Goal: Task Accomplishment & Management: Complete application form

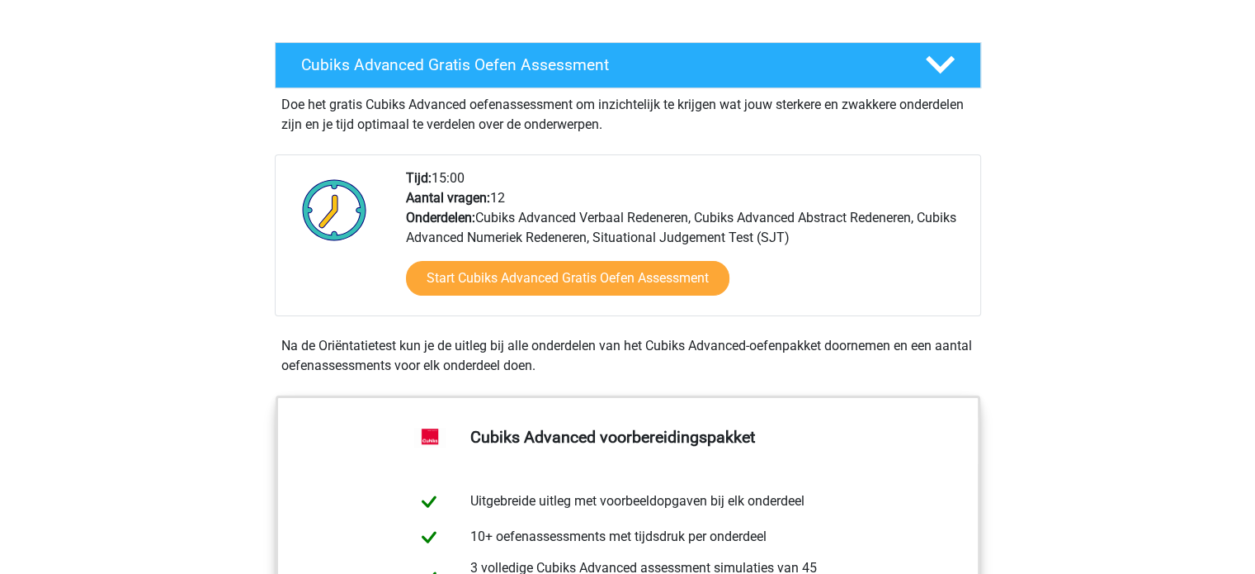
scroll to position [272, 0]
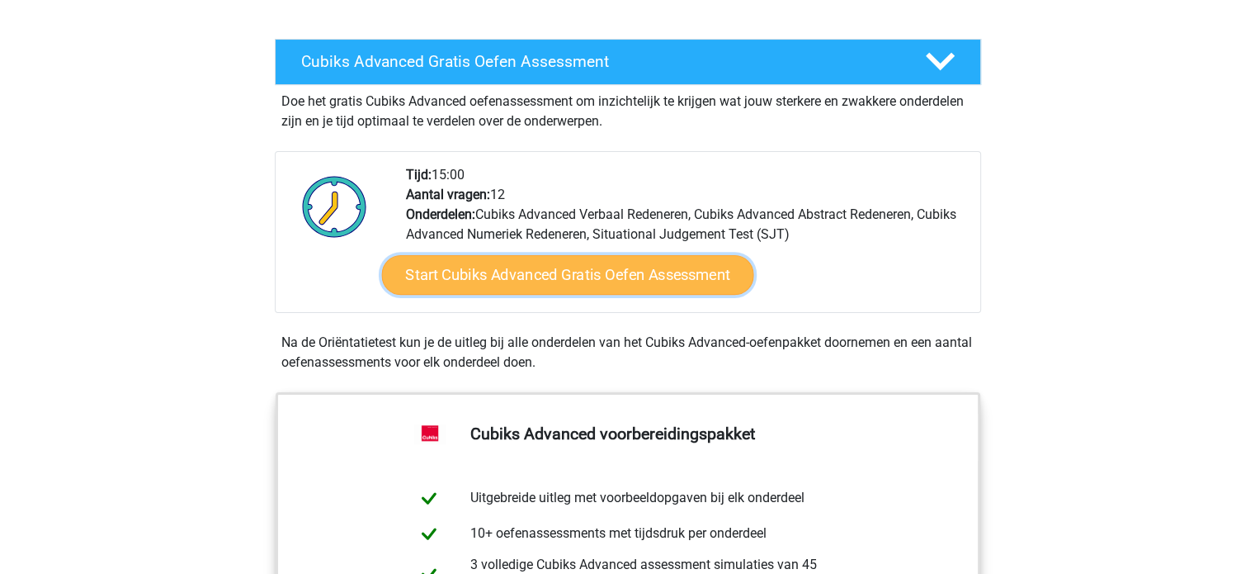
click at [590, 285] on link "Start Cubiks Advanced Gratis Oefen Assessment" at bounding box center [567, 275] width 372 height 40
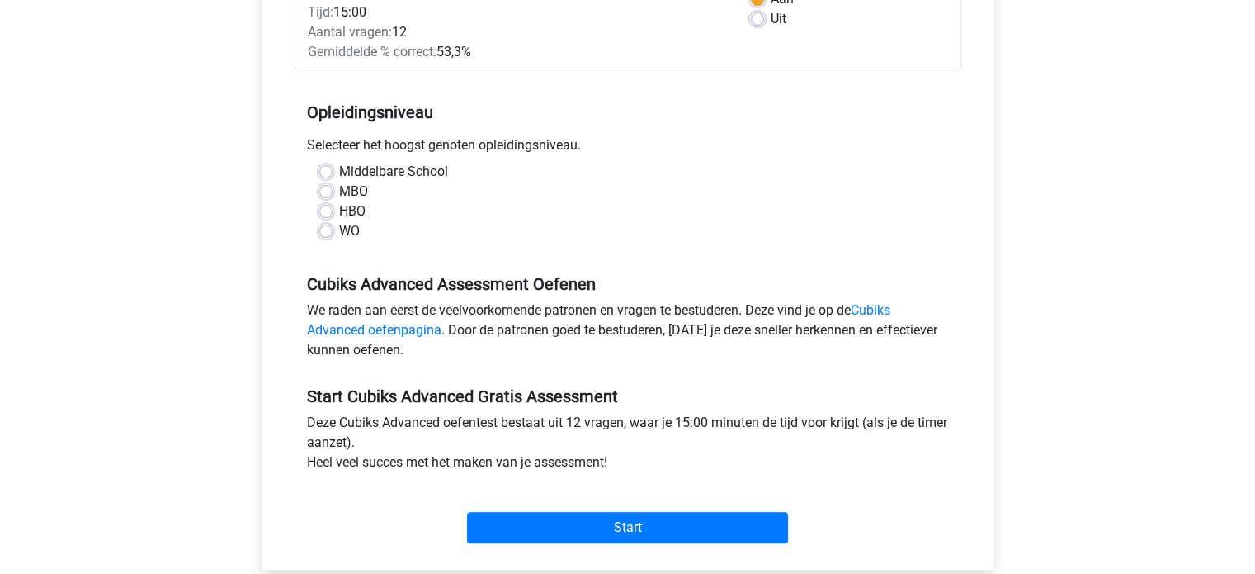
scroll to position [299, 0]
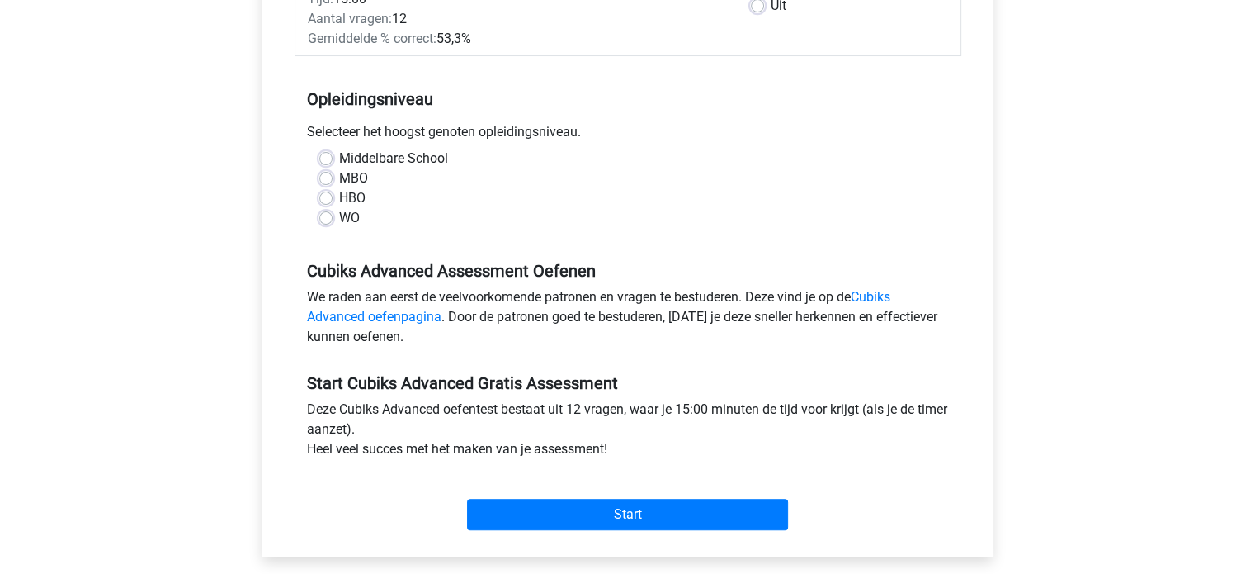
click at [339, 217] on label "WO" at bounding box center [349, 218] width 21 height 20
click at [325, 217] on input "WO" at bounding box center [325, 216] width 13 height 17
radio input "true"
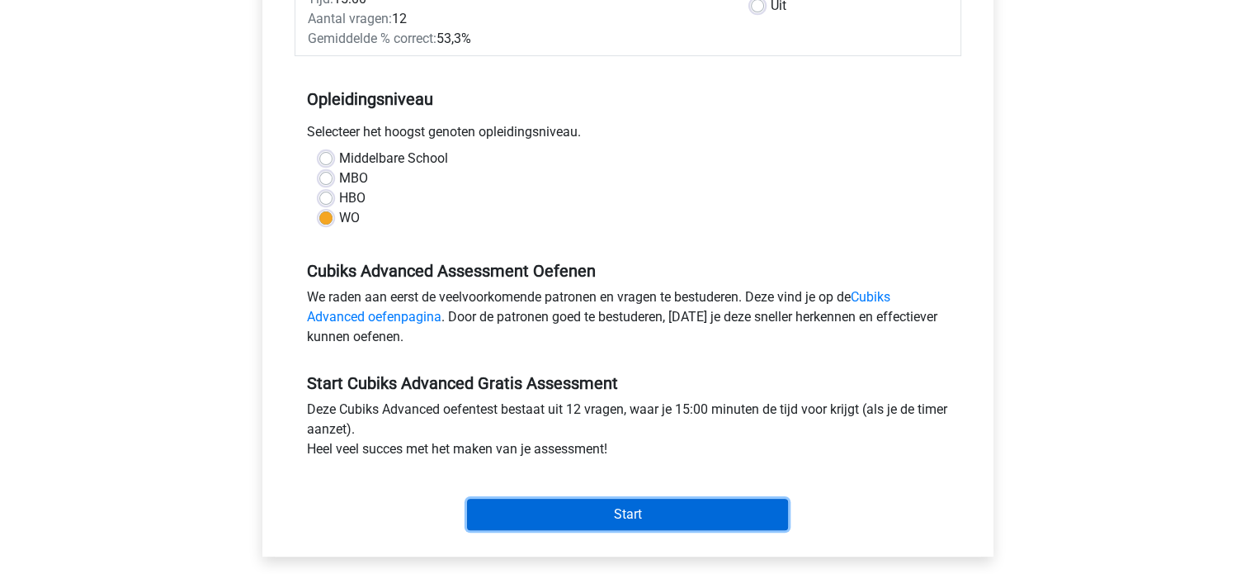
click at [648, 508] on input "Start" at bounding box center [627, 513] width 321 height 31
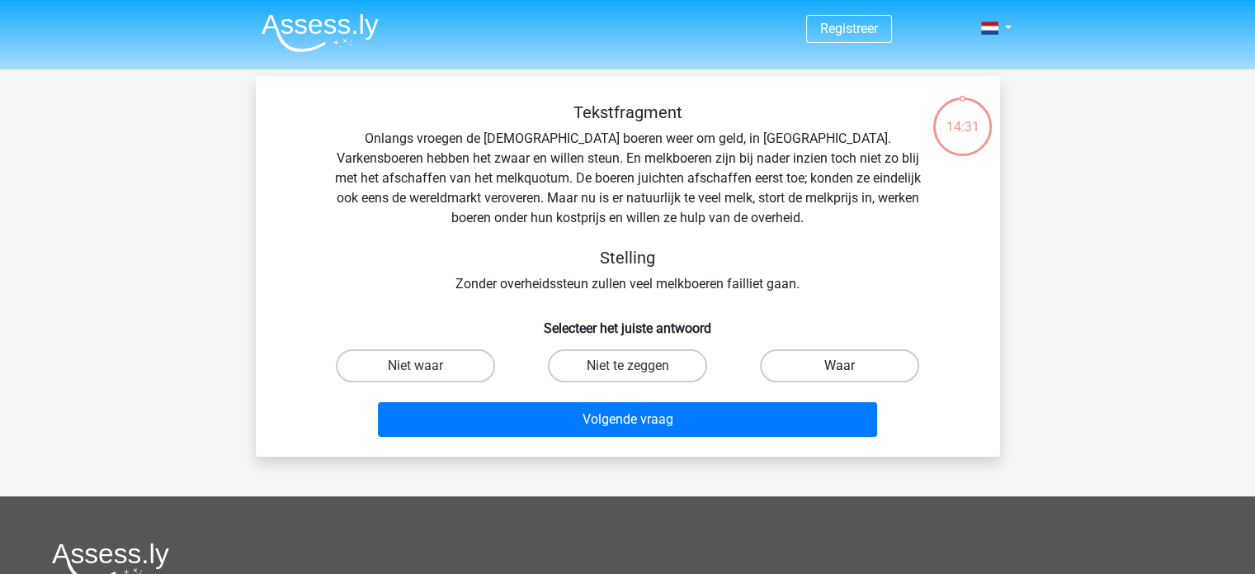
click at [822, 371] on label "Waar" at bounding box center [839, 365] width 159 height 33
click at [840, 371] on input "Waar" at bounding box center [845, 371] width 11 height 11
radio input "true"
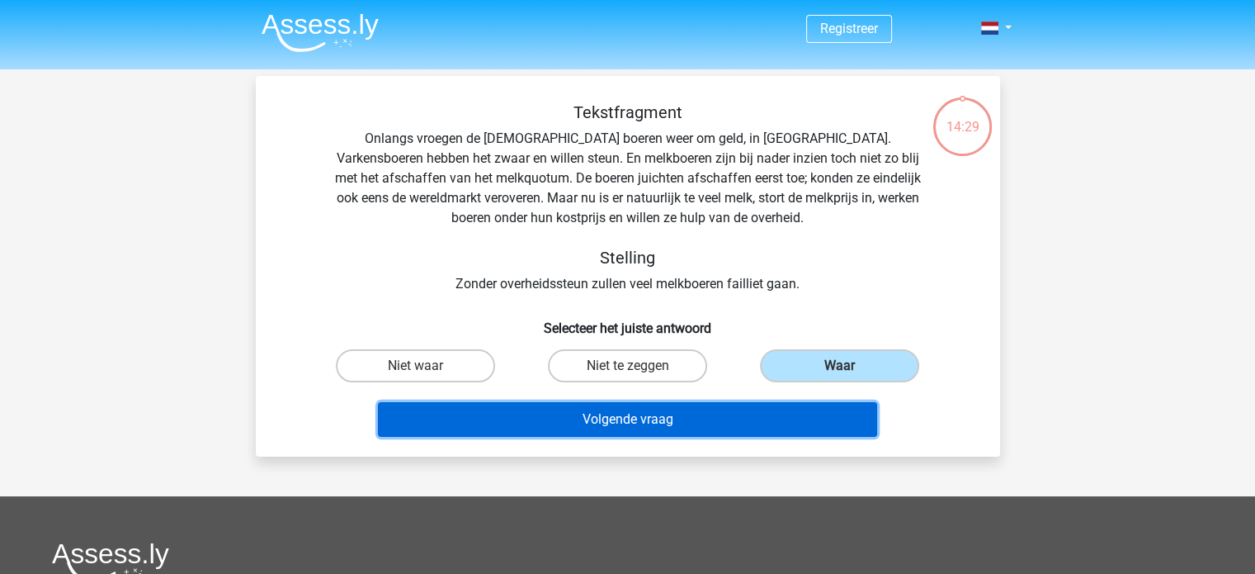
click at [763, 422] on button "Volgende vraag" at bounding box center [627, 419] width 499 height 35
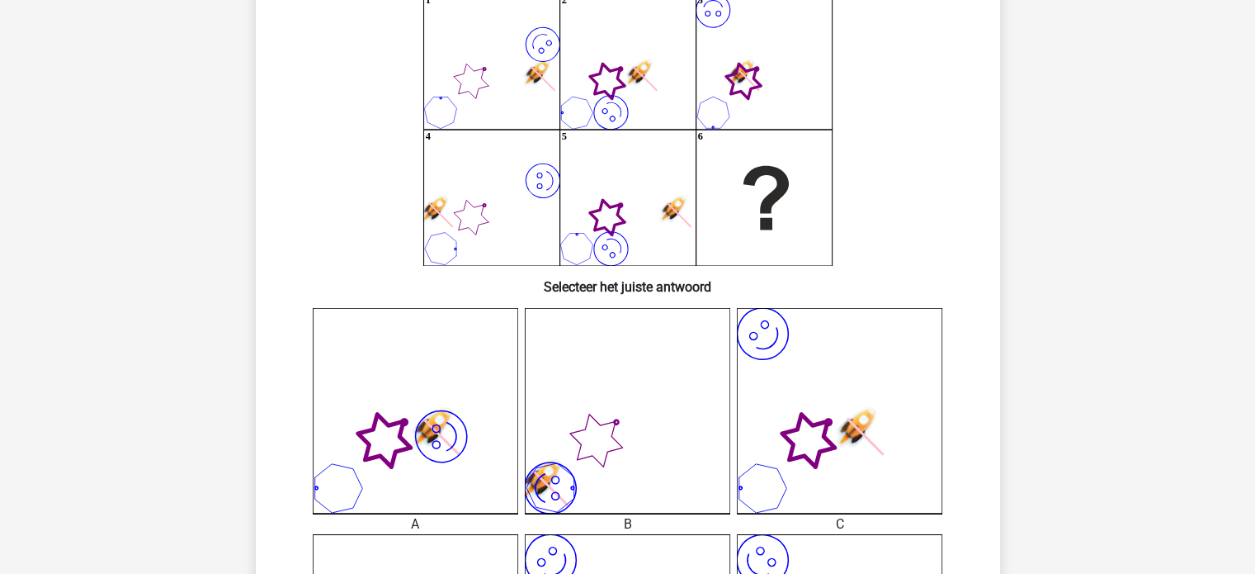
scroll to position [156, 0]
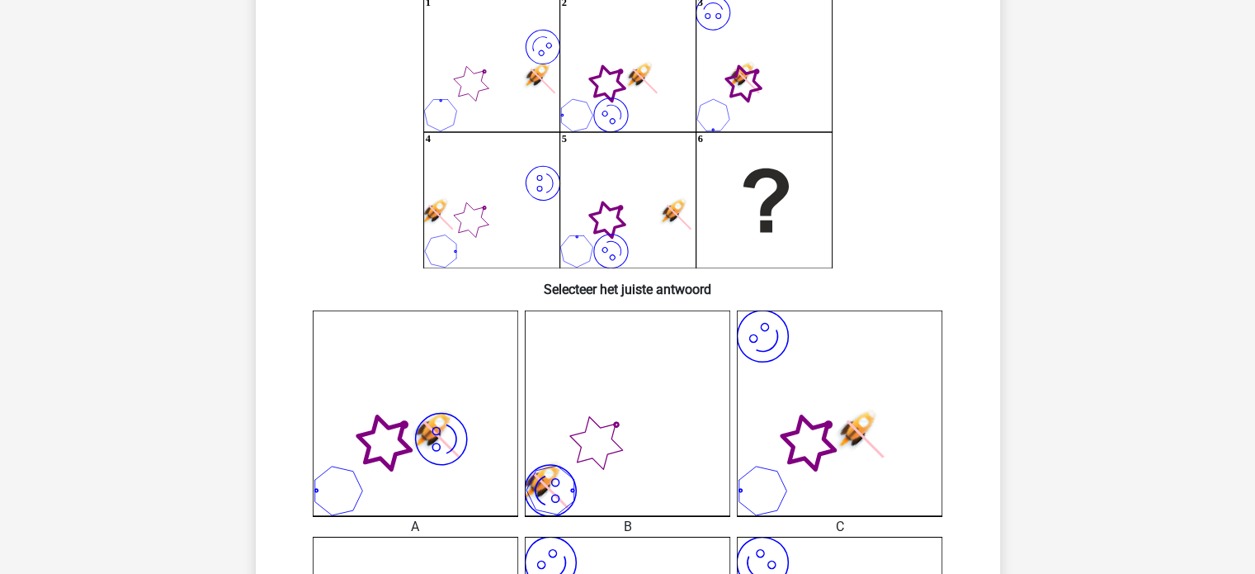
click at [896, 389] on icon "image/svg+xml" at bounding box center [839, 412] width 205 height 205
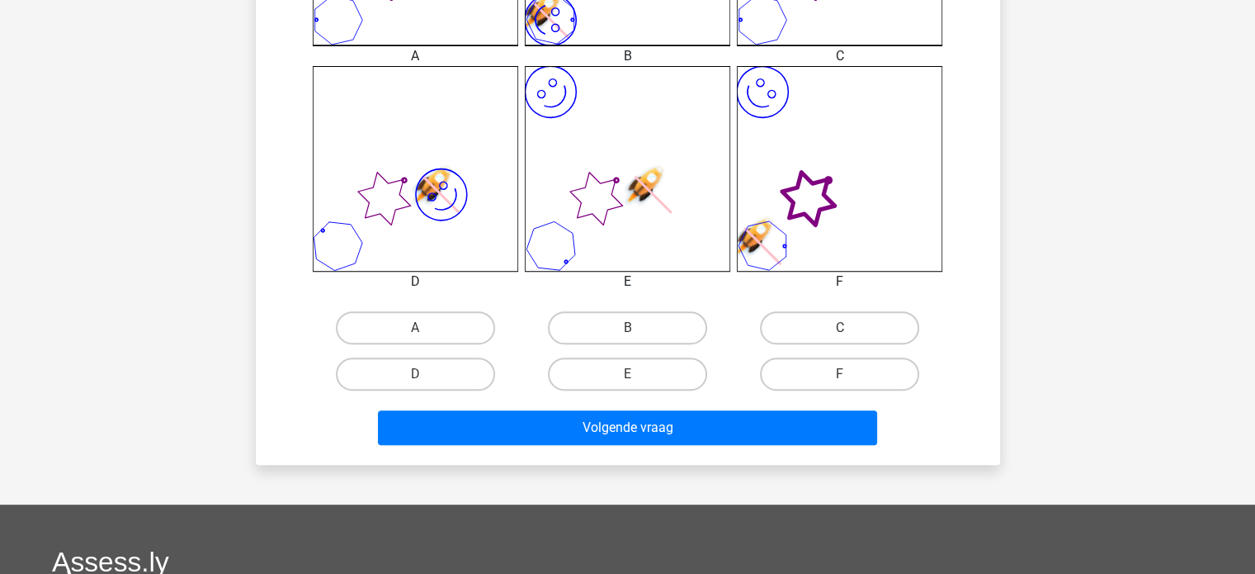
scroll to position [640, 0]
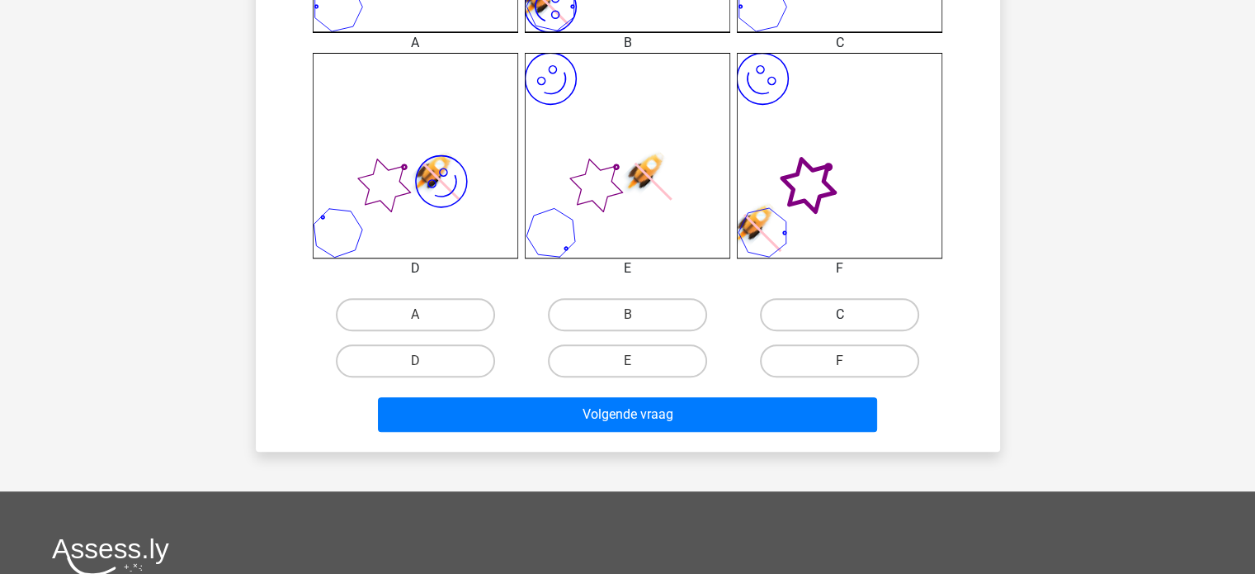
click at [857, 309] on label "C" at bounding box center [839, 314] width 159 height 33
click at [851, 314] on input "C" at bounding box center [845, 319] width 11 height 11
radio input "true"
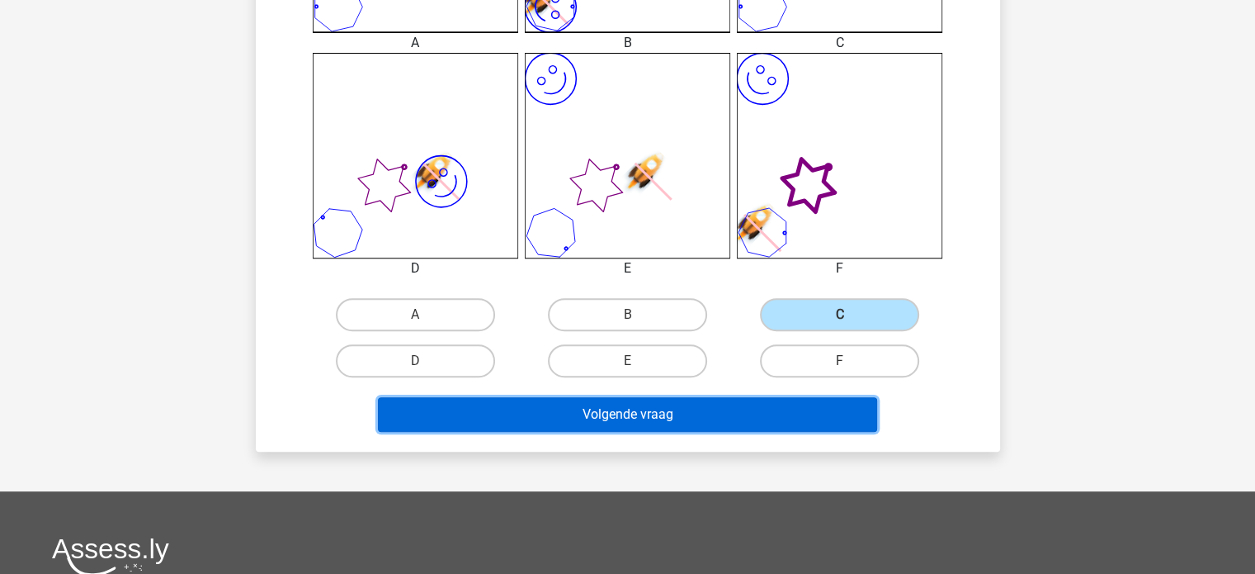
click at [716, 410] on button "Volgende vraag" at bounding box center [627, 414] width 499 height 35
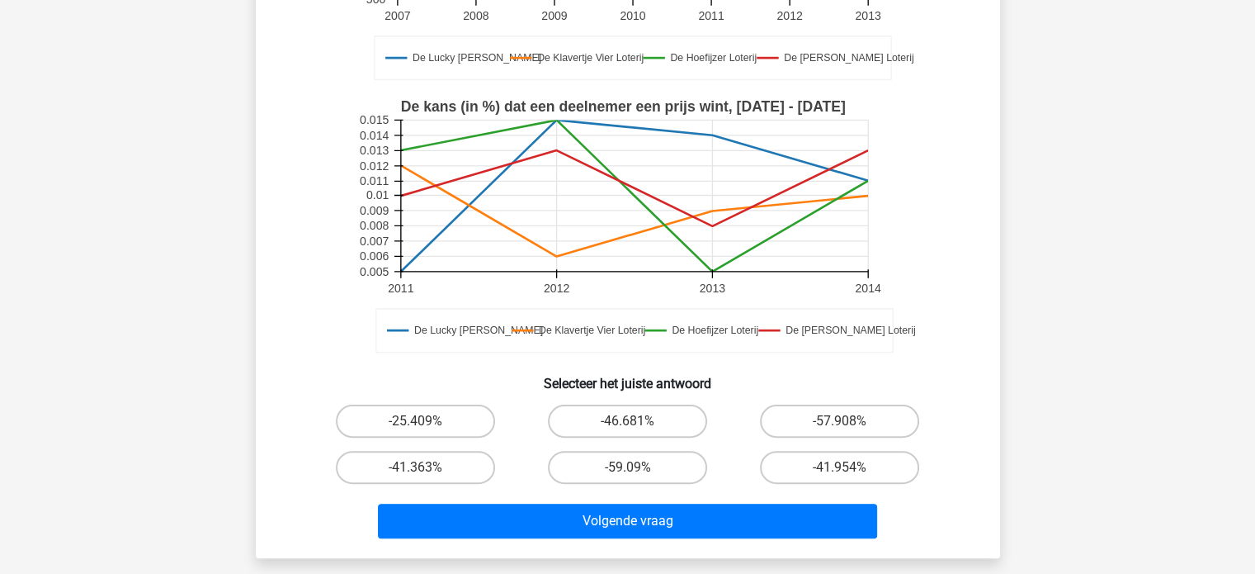
scroll to position [380, 0]
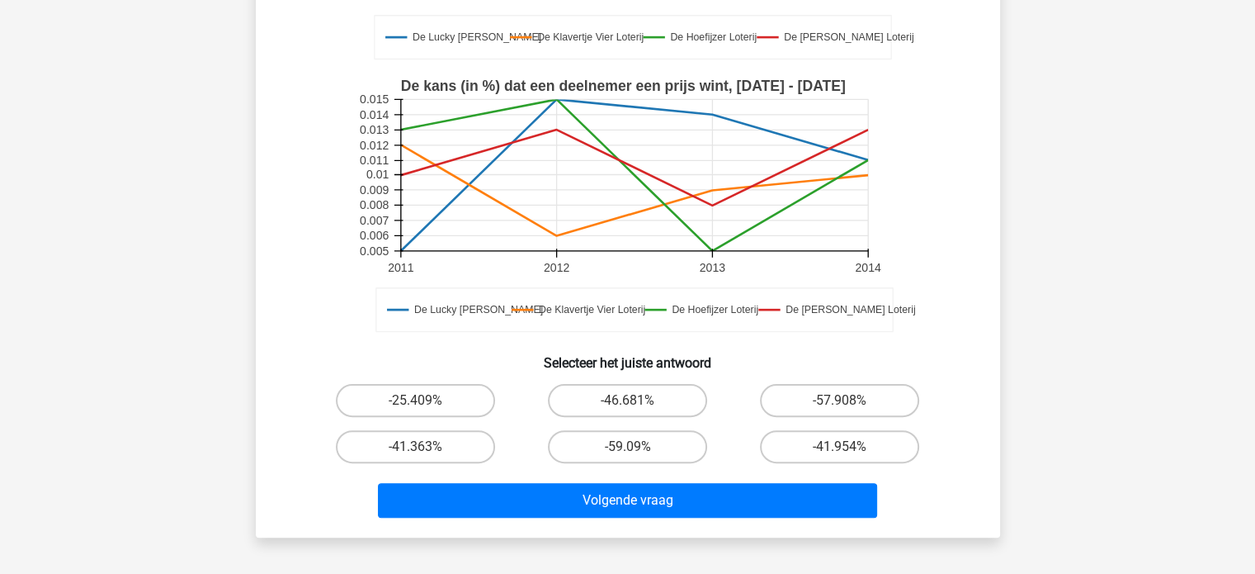
click at [416, 456] on input "-41.363%" at bounding box center [420, 451] width 11 height 11
radio input "true"
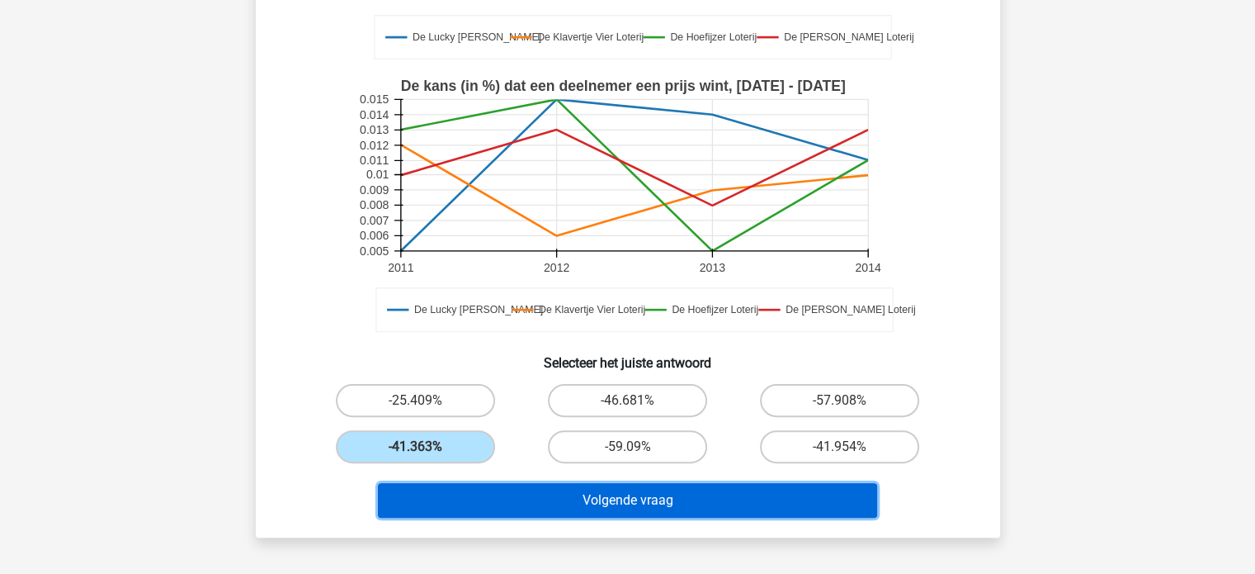
click at [568, 501] on button "Volgende vraag" at bounding box center [627, 500] width 499 height 35
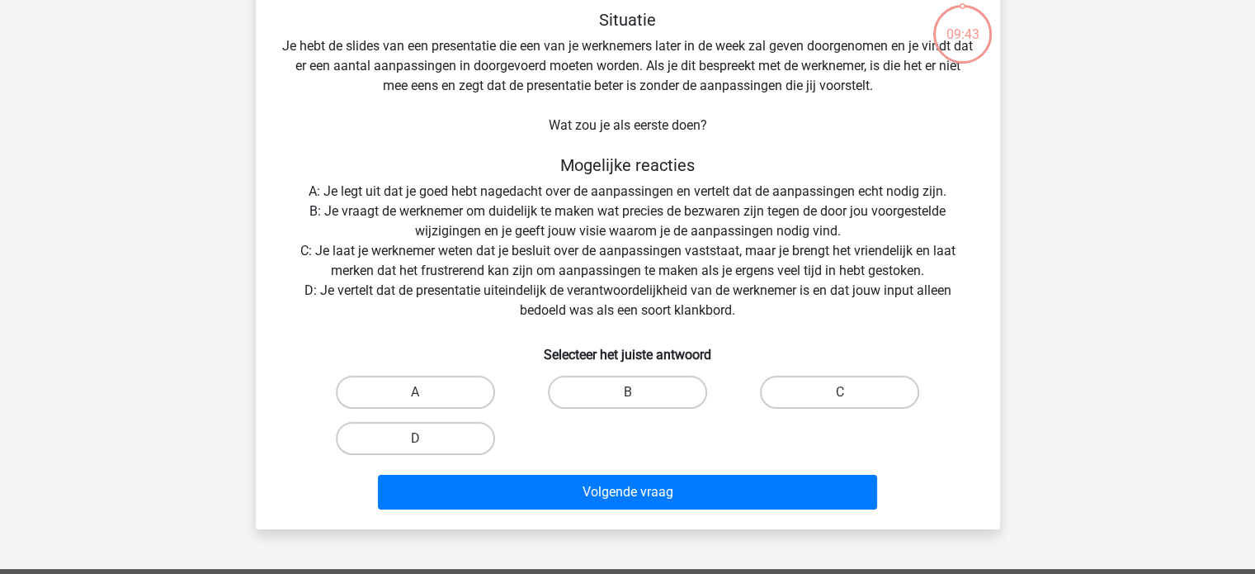
scroll to position [76, 0]
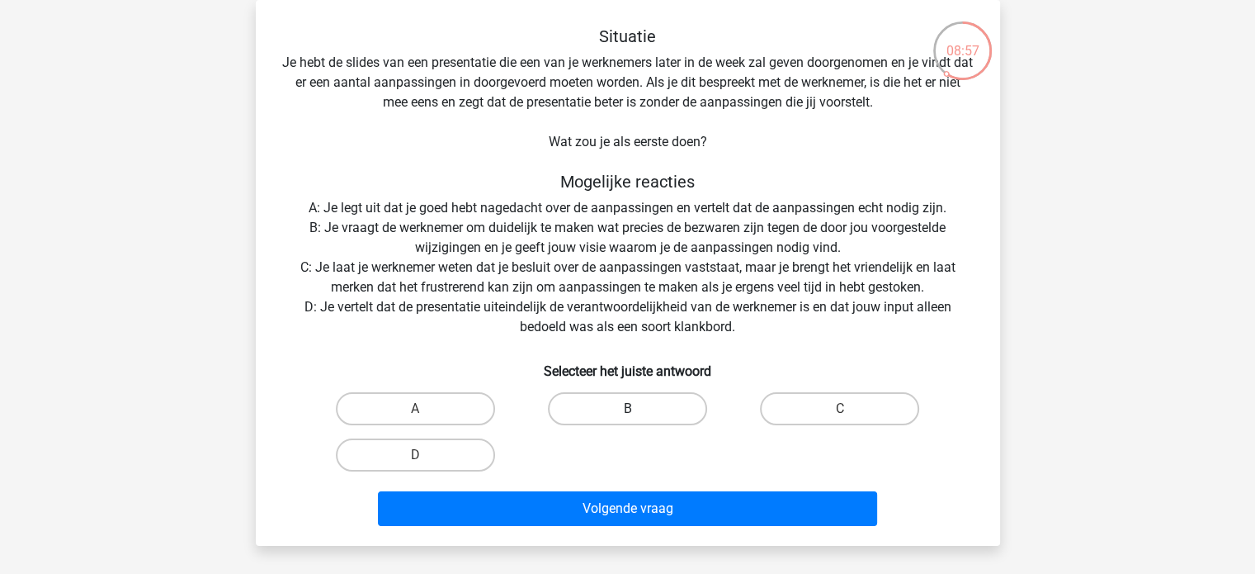
click at [644, 400] on label "B" at bounding box center [627, 408] width 159 height 33
click at [638, 408] on input "B" at bounding box center [632, 413] width 11 height 11
radio input "true"
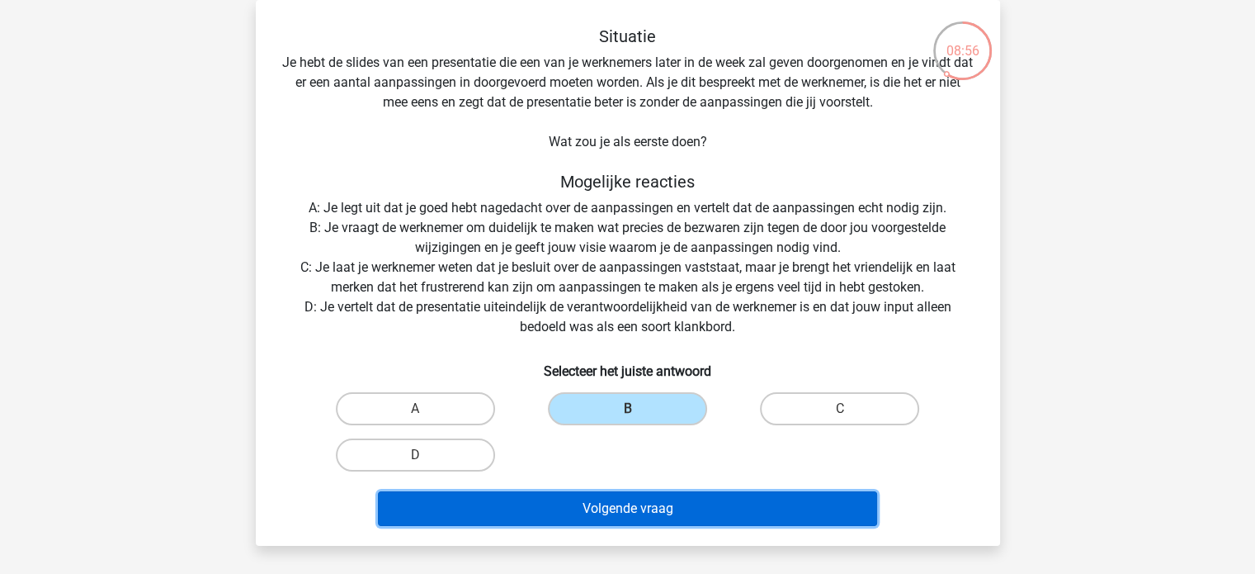
click at [633, 511] on button "Volgende vraag" at bounding box center [627, 508] width 499 height 35
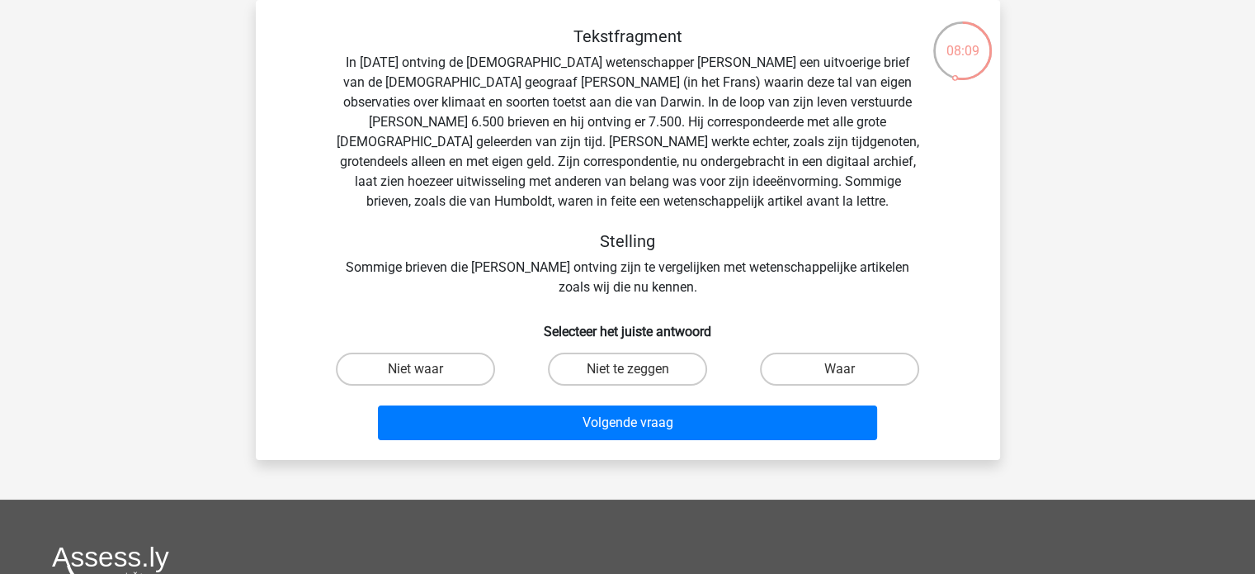
drag, startPoint x: 899, startPoint y: 374, endPoint x: 644, endPoint y: 385, distance: 256.1
click at [651, 388] on div "Niet waar Niet te zeggen Waar" at bounding box center [627, 369] width 637 height 46
click at [621, 370] on label "Niet te zeggen" at bounding box center [627, 368] width 159 height 33
click at [627, 370] on input "Niet te zeggen" at bounding box center [632, 374] width 11 height 11
radio input "true"
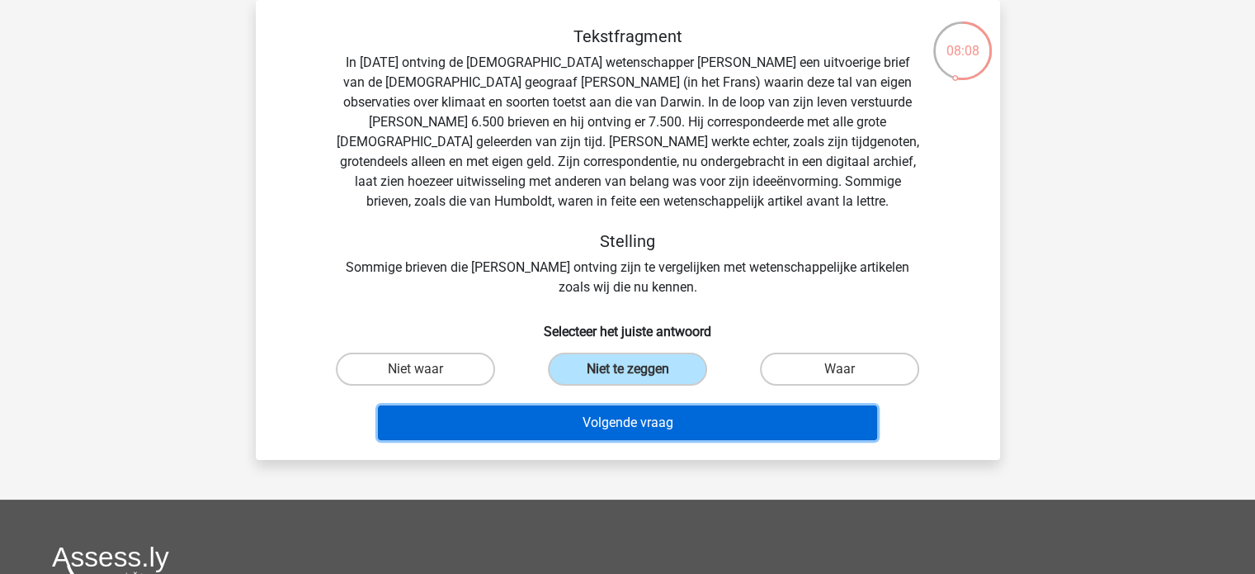
click at [630, 420] on button "Volgende vraag" at bounding box center [627, 422] width 499 height 35
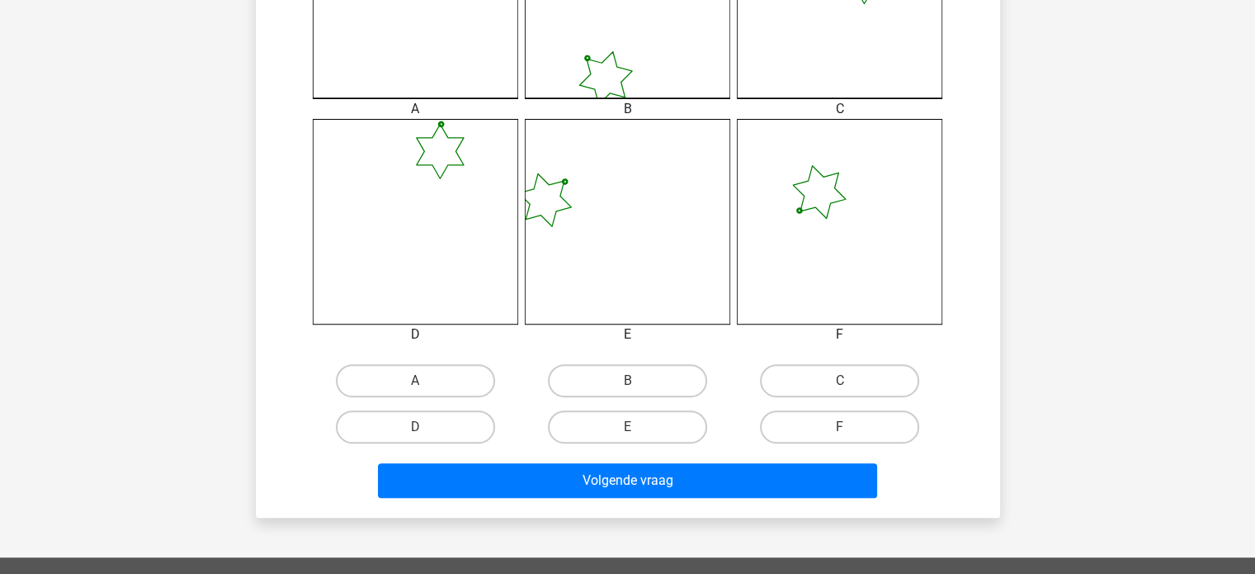
scroll to position [591, 0]
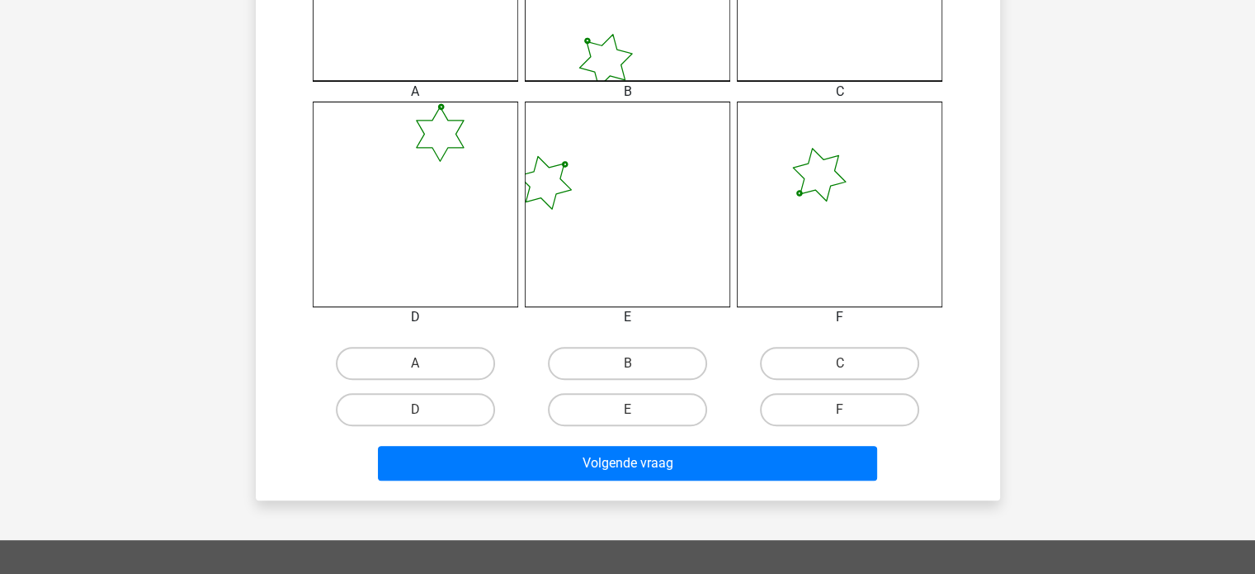
click at [629, 364] on input "B" at bounding box center [632, 368] width 11 height 11
radio input "true"
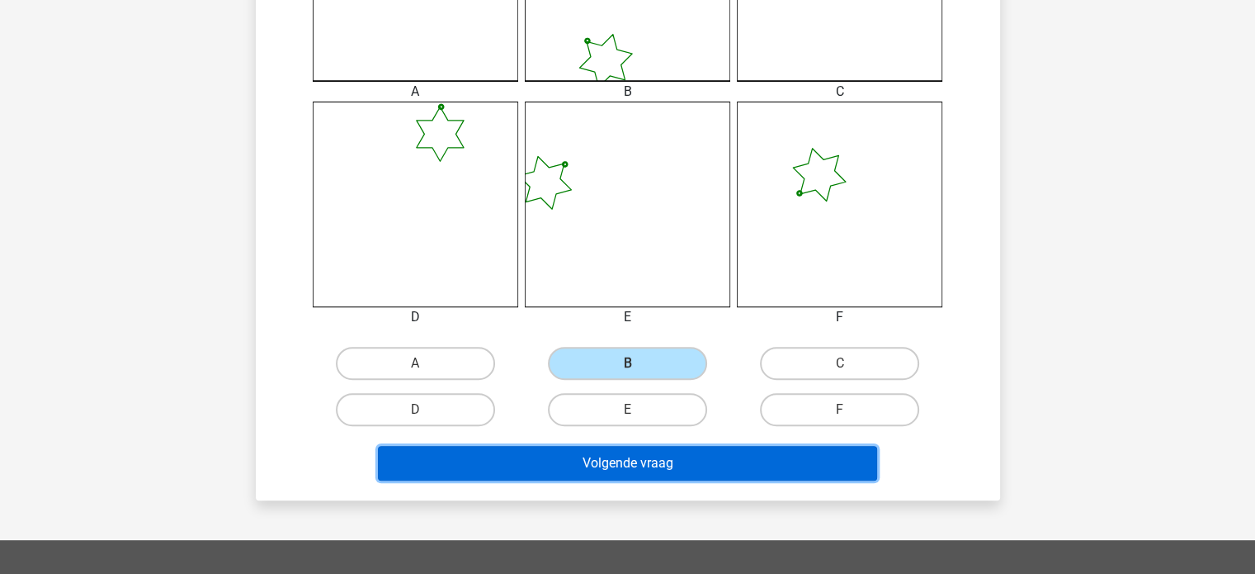
click at [630, 459] on button "Volgende vraag" at bounding box center [627, 463] width 499 height 35
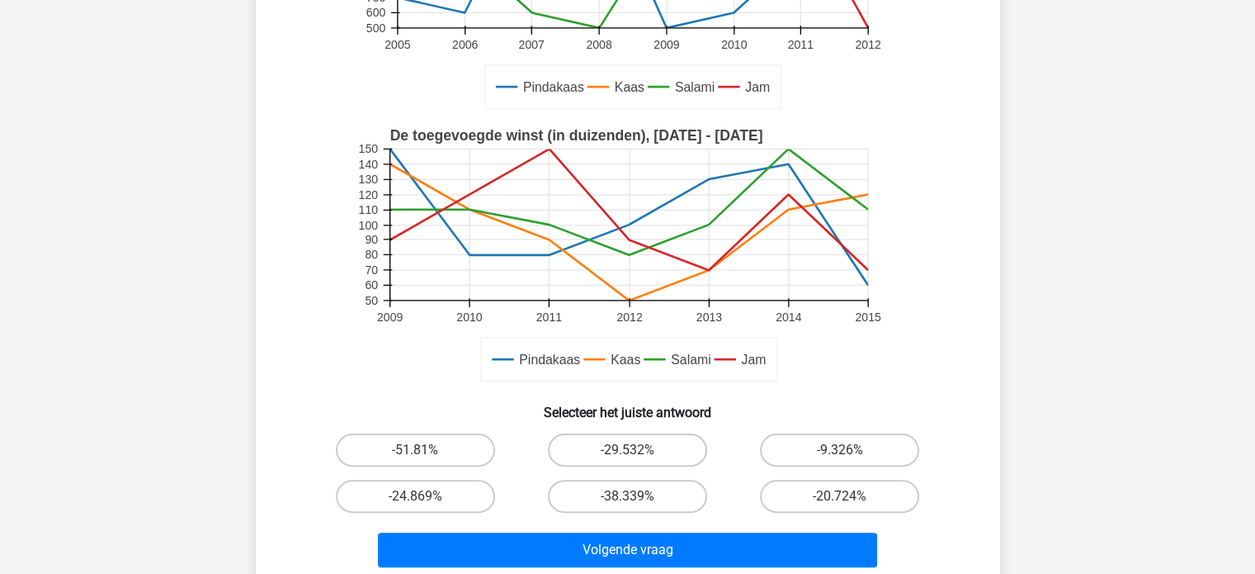
scroll to position [322, 0]
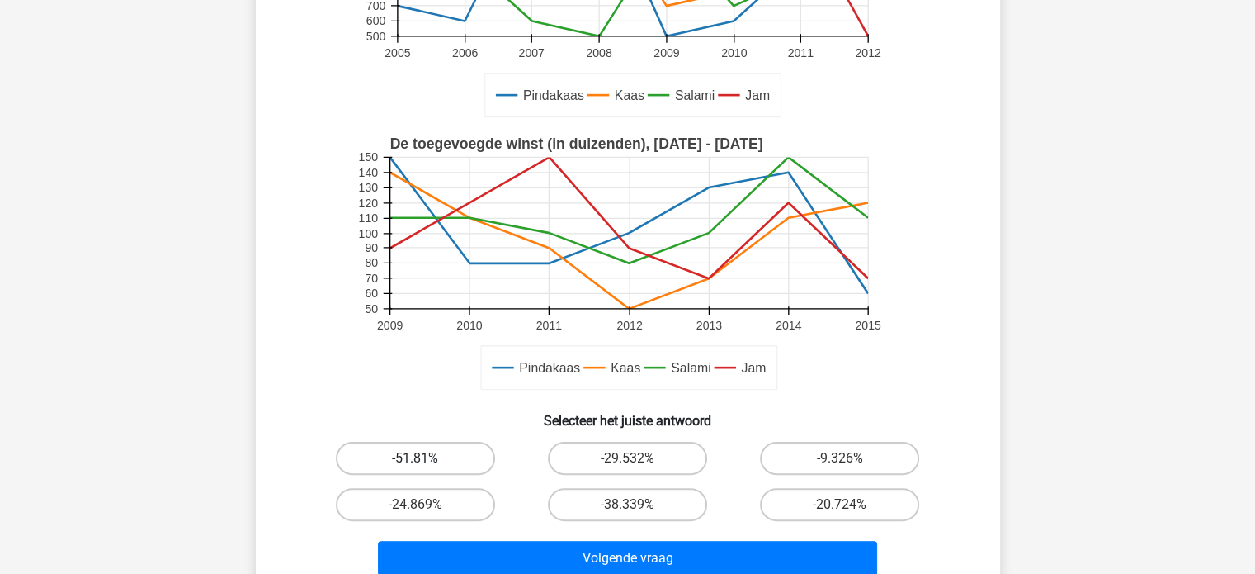
click at [418, 456] on label "-51.81%" at bounding box center [415, 457] width 159 height 33
click at [418, 458] on input "-51.81%" at bounding box center [420, 463] width 11 height 11
radio input "true"
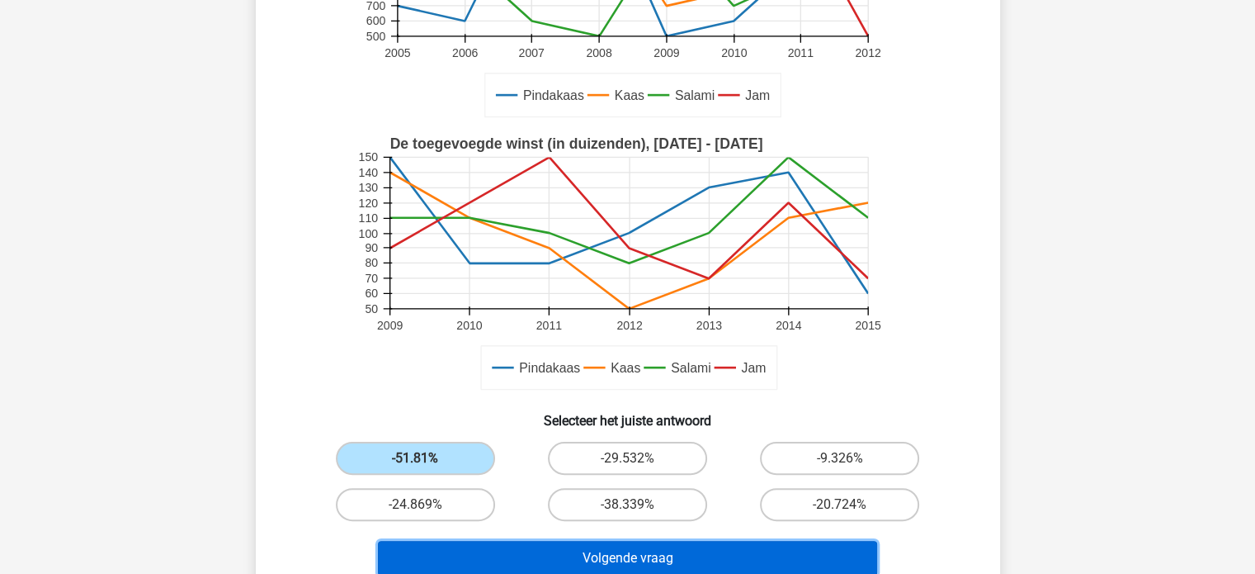
click at [598, 556] on button "Volgende vraag" at bounding box center [627, 558] width 499 height 35
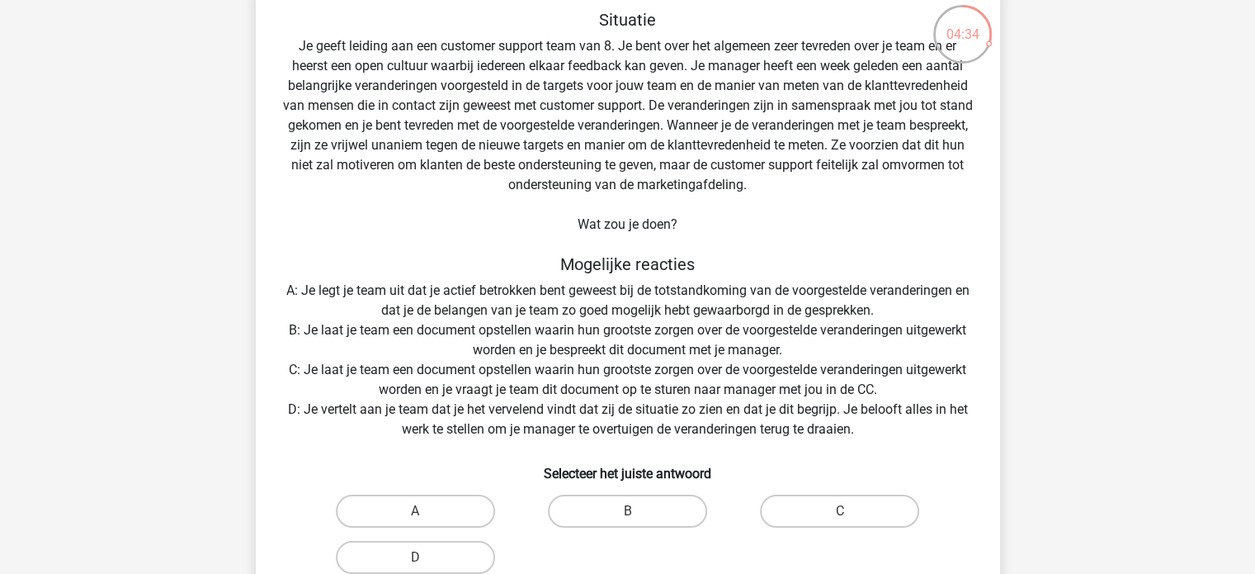
scroll to position [94, 0]
click at [660, 509] on label "B" at bounding box center [627, 509] width 159 height 33
click at [638, 509] on input "B" at bounding box center [632, 514] width 11 height 11
radio input "true"
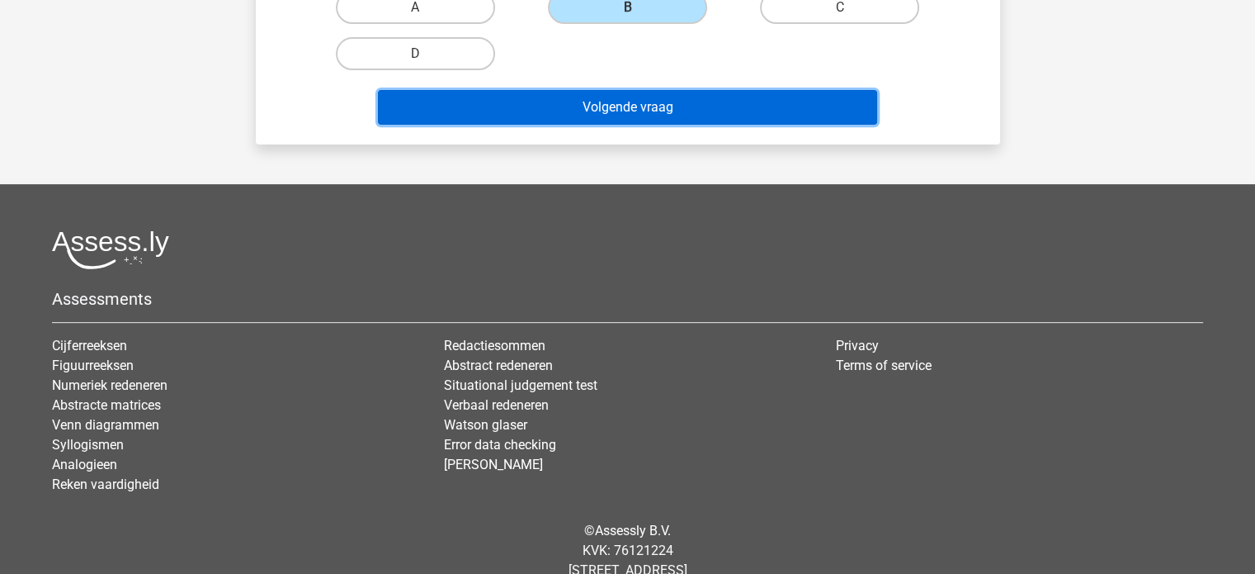
click at [710, 98] on button "Volgende vraag" at bounding box center [627, 107] width 499 height 35
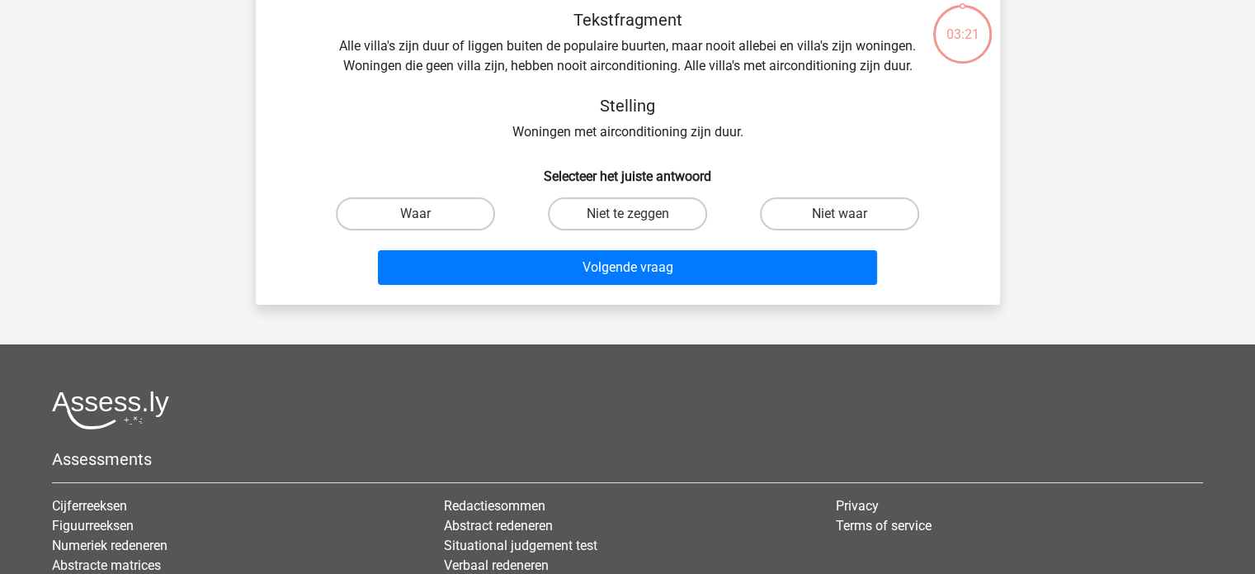
scroll to position [76, 0]
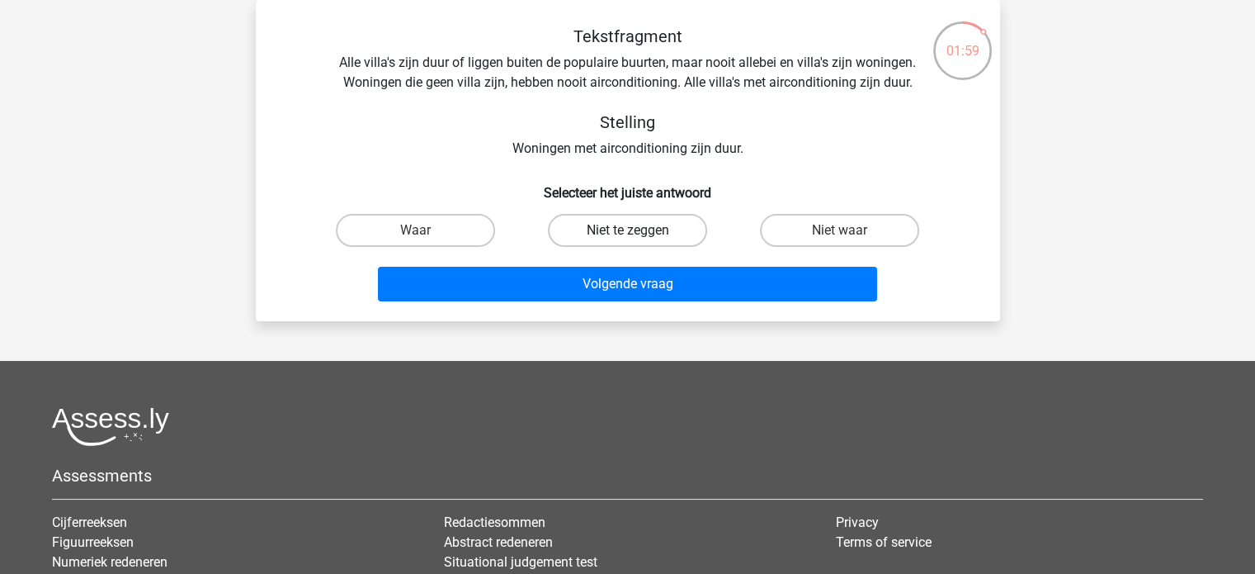
click at [659, 226] on label "Niet te zeggen" at bounding box center [627, 230] width 159 height 33
click at [638, 230] on input "Niet te zeggen" at bounding box center [632, 235] width 11 height 11
radio input "true"
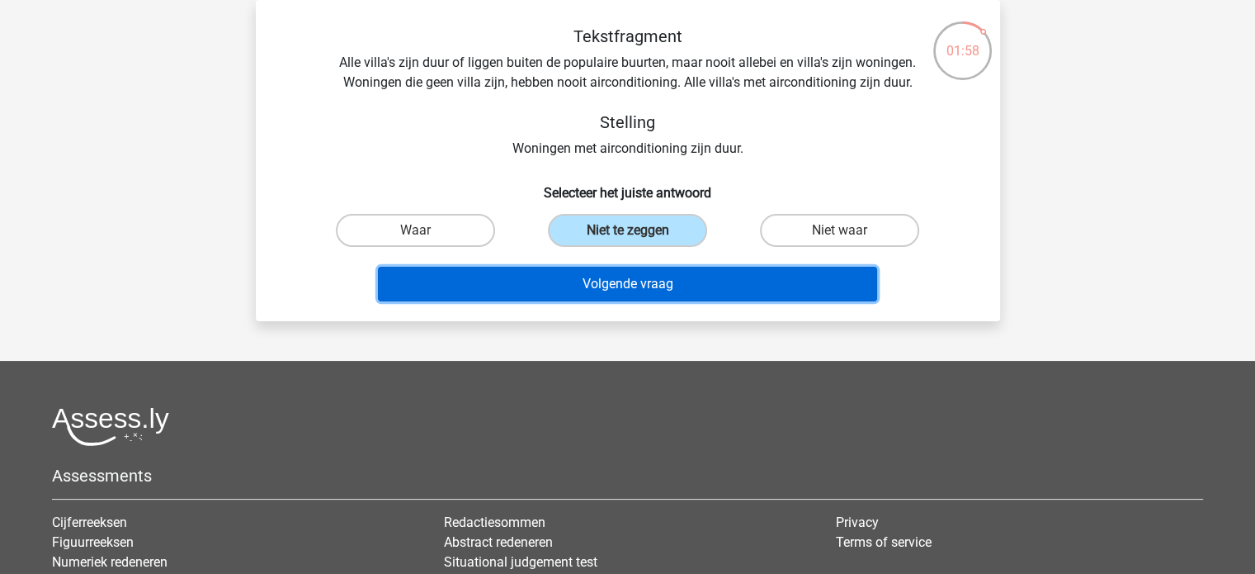
click at [683, 288] on button "Volgende vraag" at bounding box center [627, 284] width 499 height 35
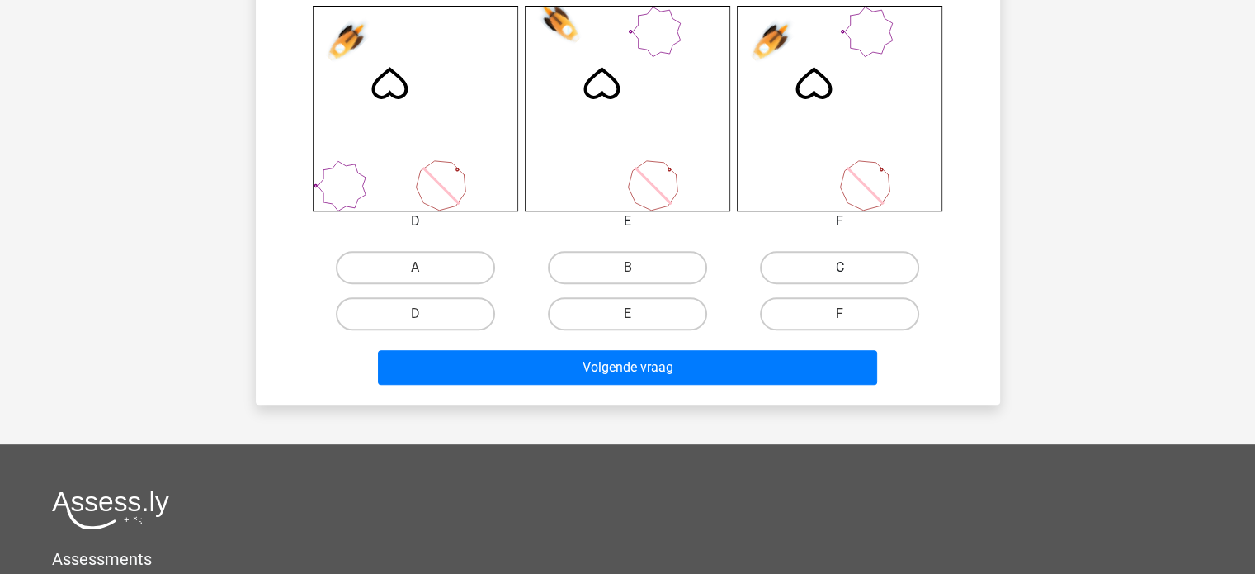
scroll to position [704, 0]
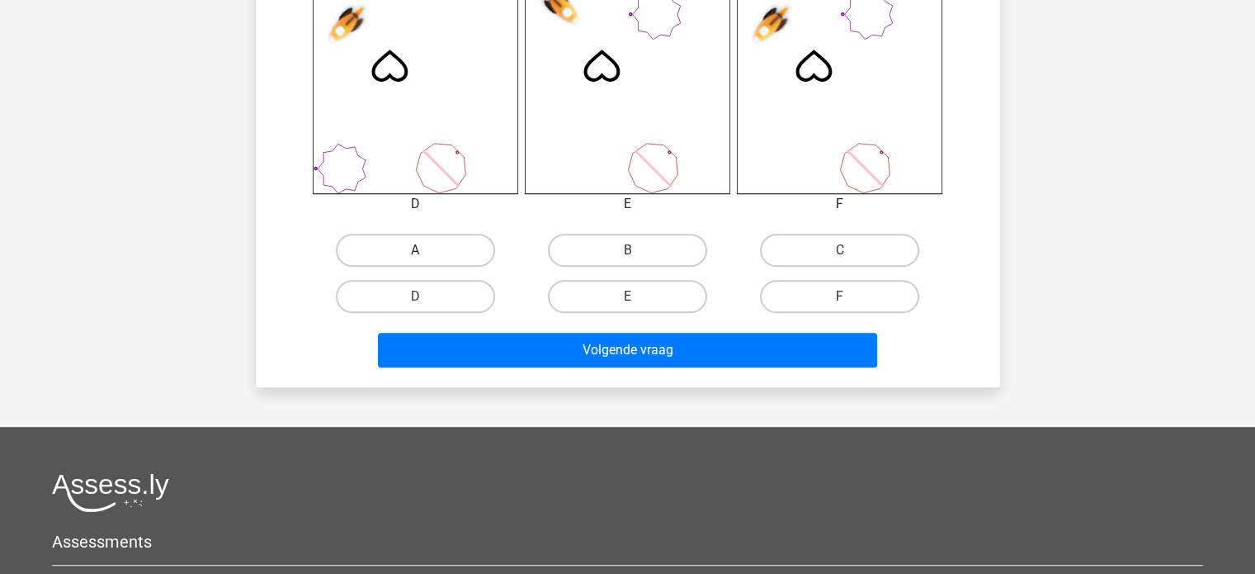
drag, startPoint x: 476, startPoint y: 239, endPoint x: 489, endPoint y: 253, distance: 18.7
click at [477, 239] on label "A" at bounding box center [415, 250] width 159 height 33
click at [426, 250] on input "A" at bounding box center [420, 255] width 11 height 11
radio input "true"
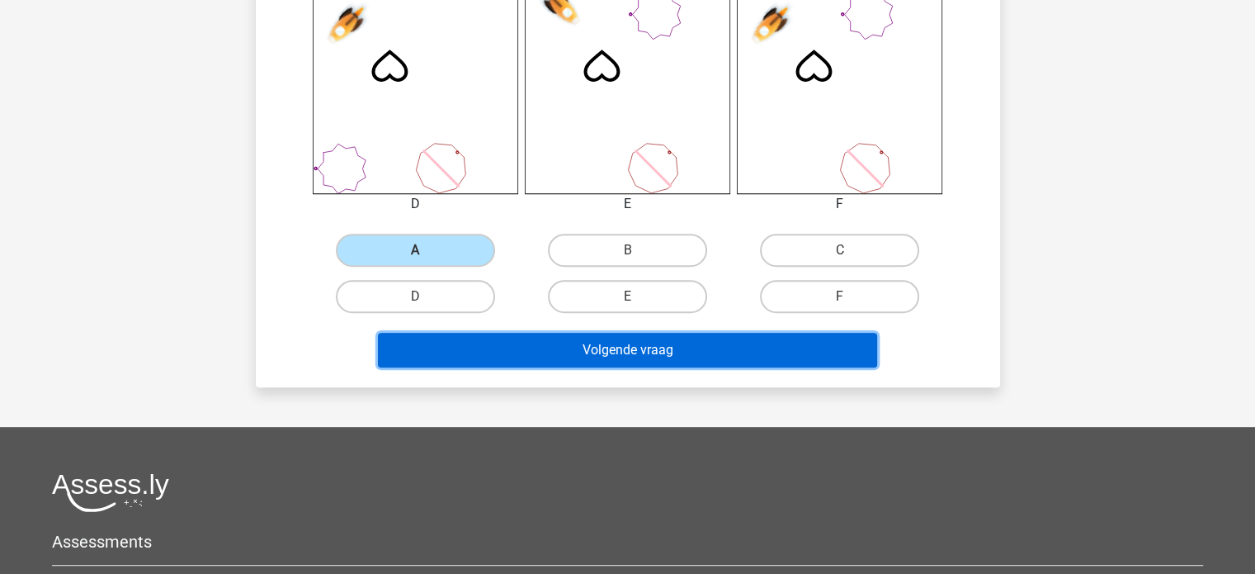
click at [628, 356] on button "Volgende vraag" at bounding box center [627, 350] width 499 height 35
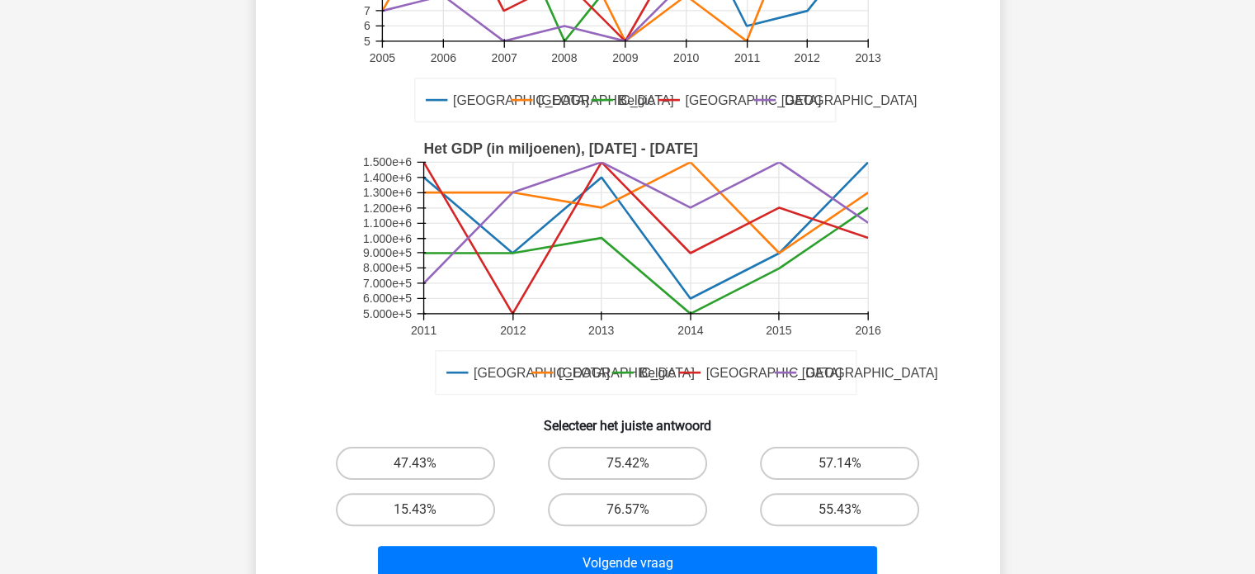
scroll to position [287, 0]
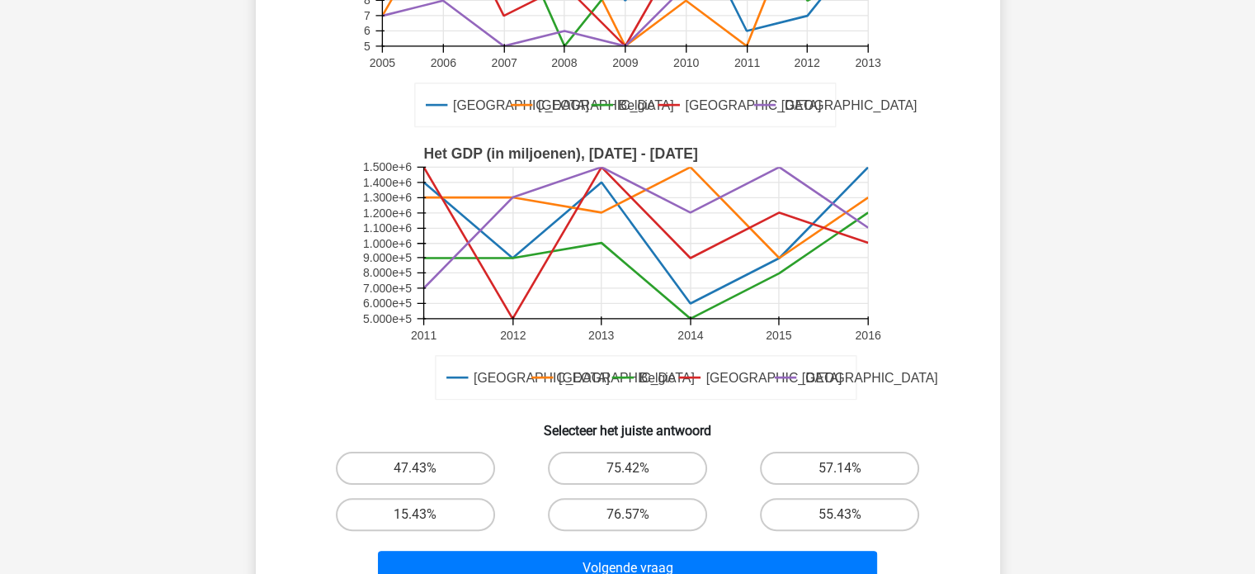
click at [421, 474] on input "47.43%" at bounding box center [420, 473] width 11 height 11
radio input "true"
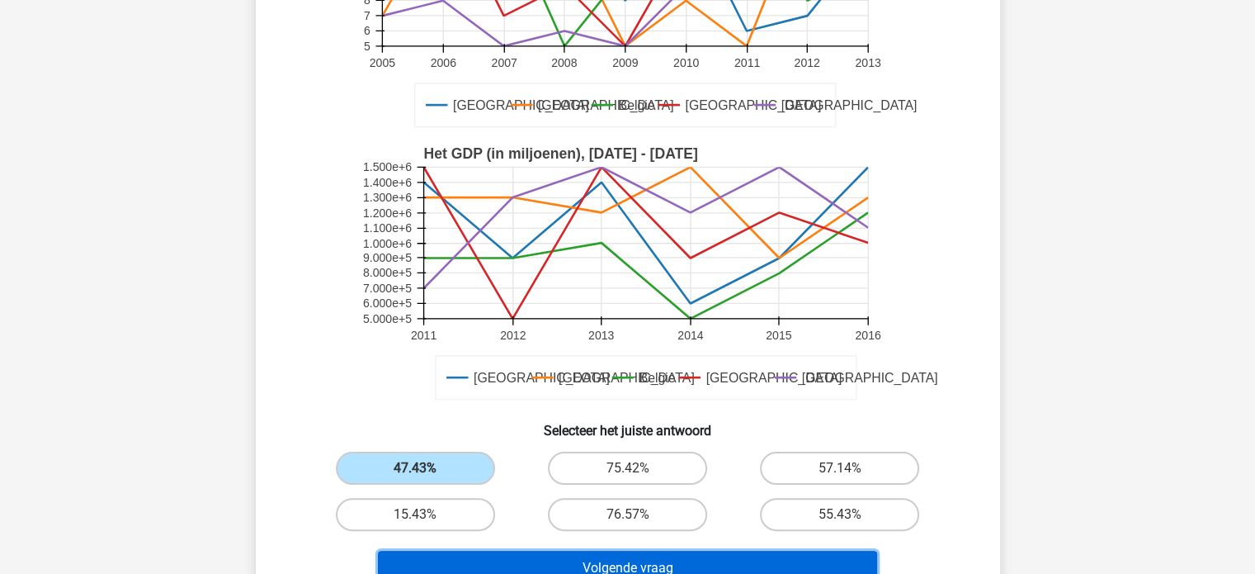
click at [573, 560] on button "Volgende vraag" at bounding box center [627, 567] width 499 height 35
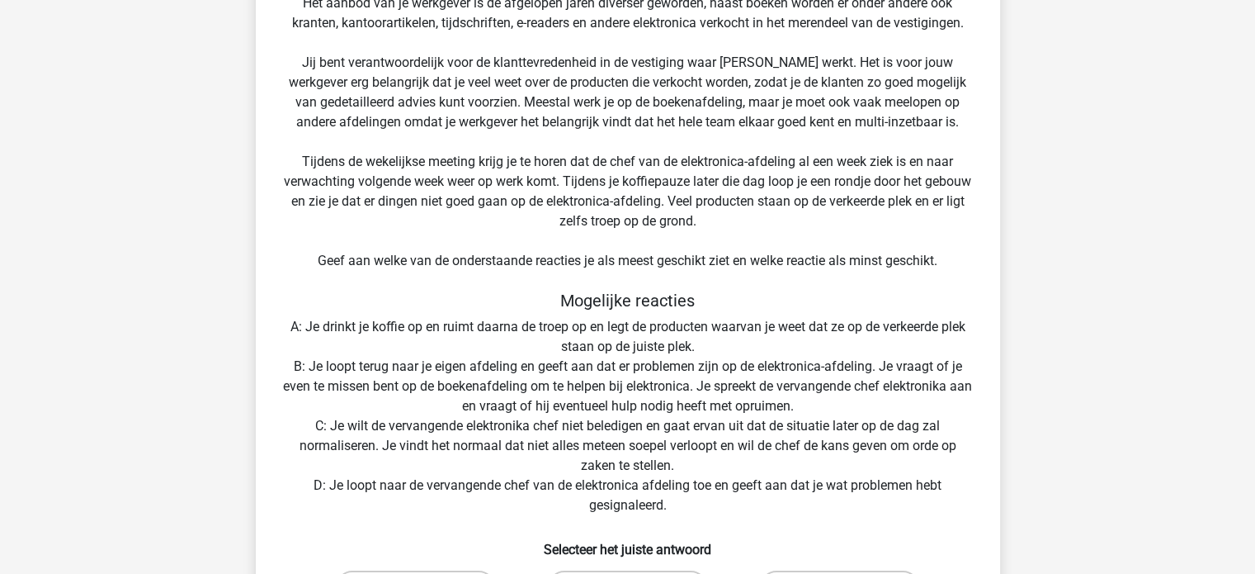
scroll to position [196, 0]
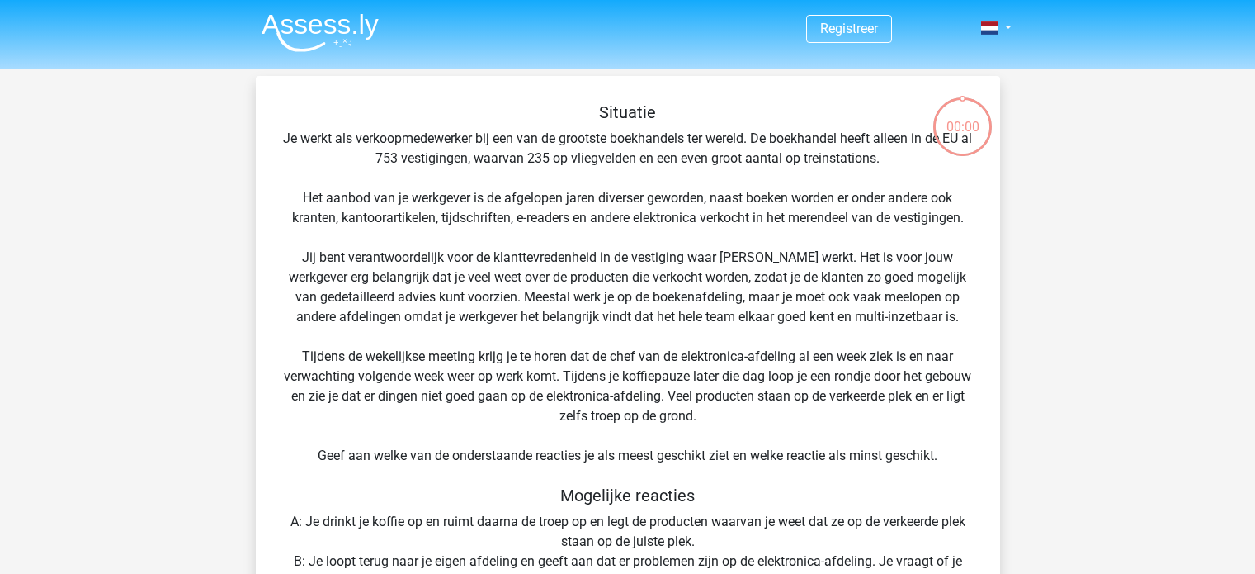
scroll to position [112, 0]
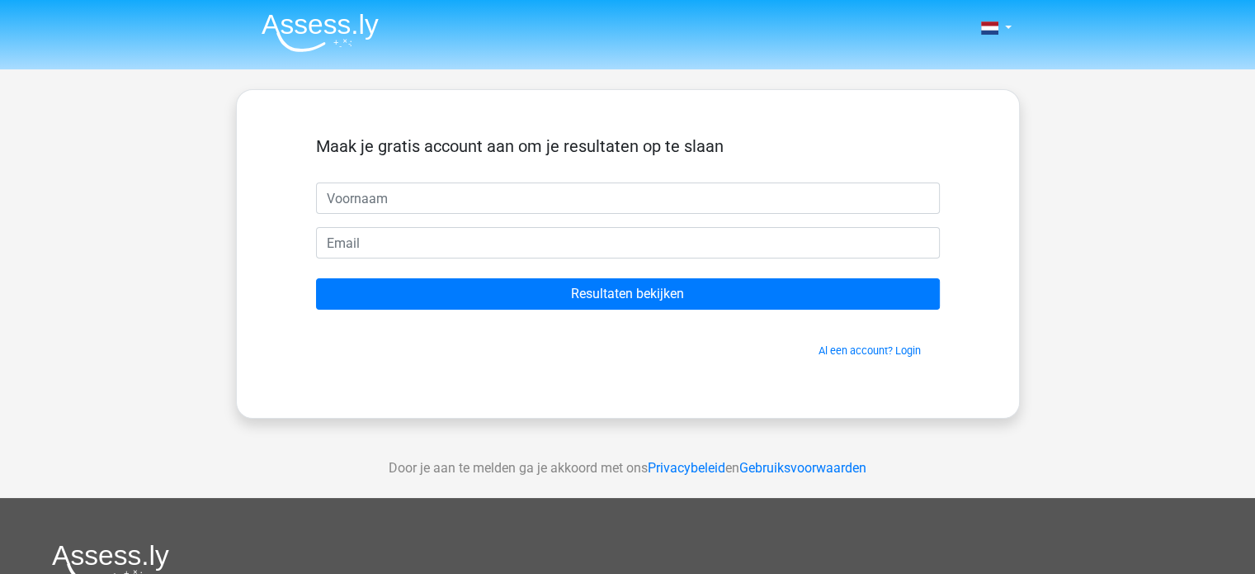
click at [625, 186] on input "text" at bounding box center [628, 197] width 624 height 31
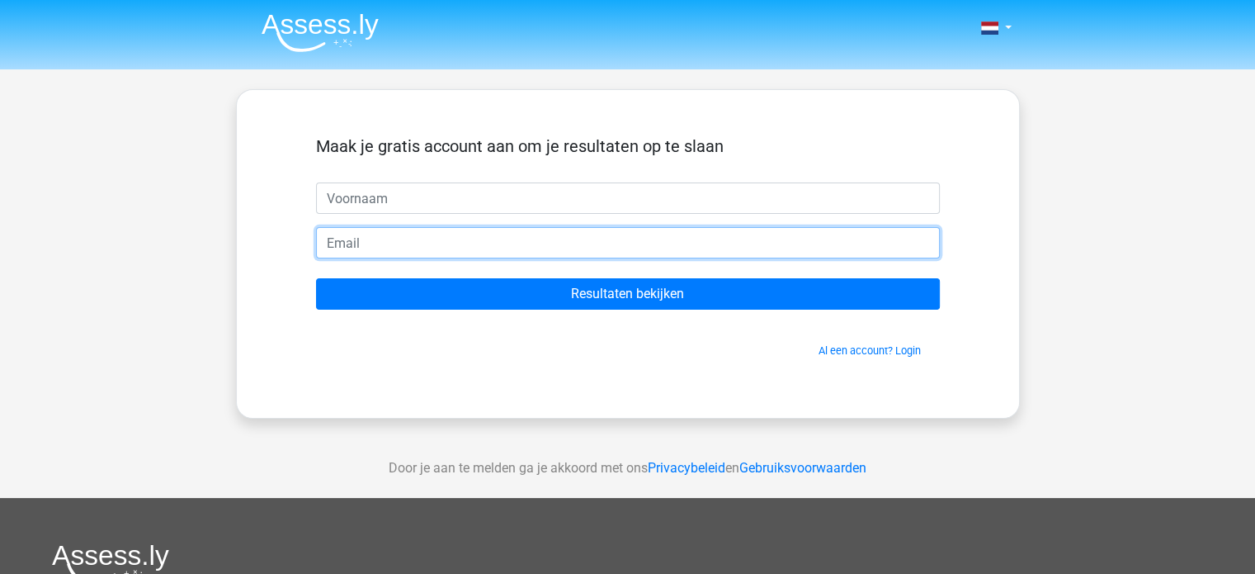
click at [367, 250] on input "email" at bounding box center [628, 242] width 624 height 31
type input "[EMAIL_ADDRESS][DOMAIN_NAME]"
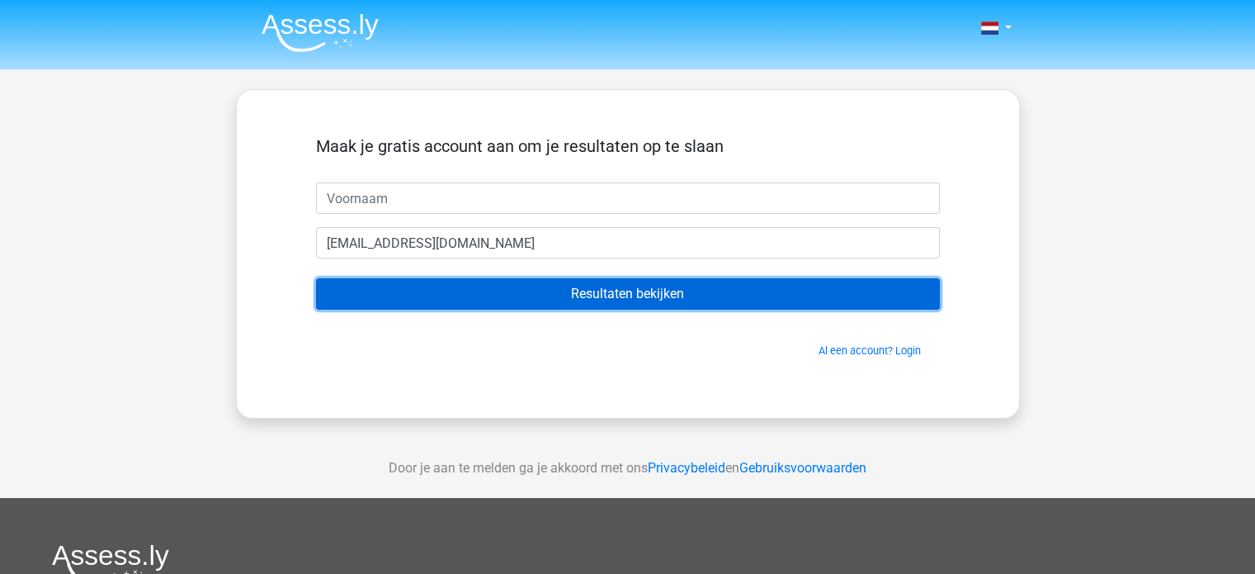
click at [524, 294] on input "Resultaten bekijken" at bounding box center [628, 293] width 624 height 31
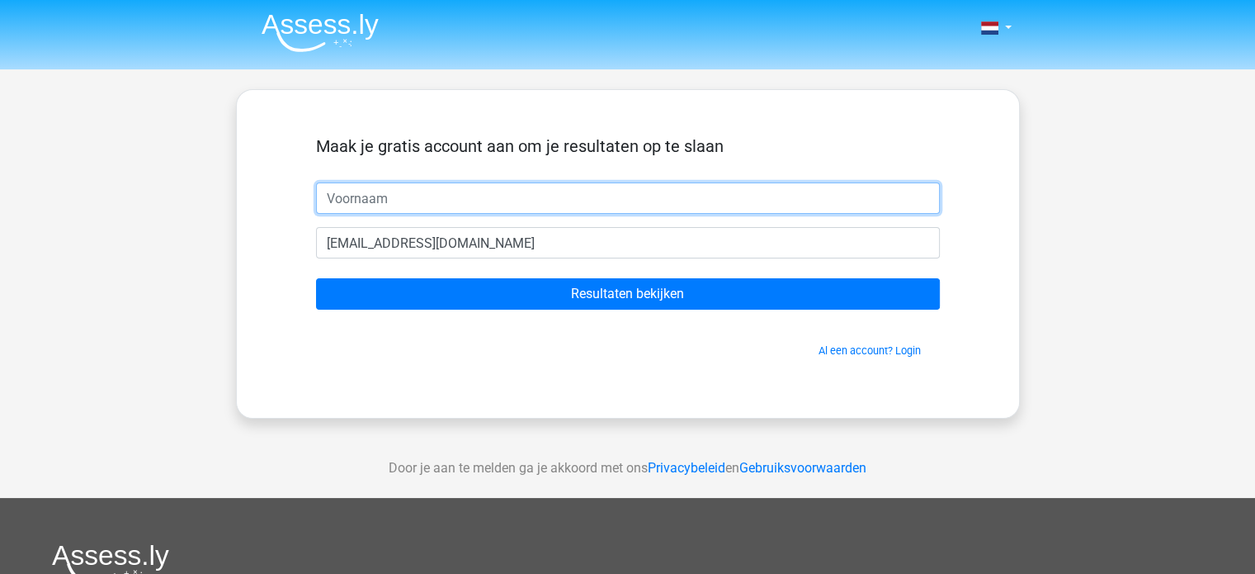
click at [418, 182] on input "text" at bounding box center [628, 197] width 624 height 31
type input "[PERSON_NAME]"
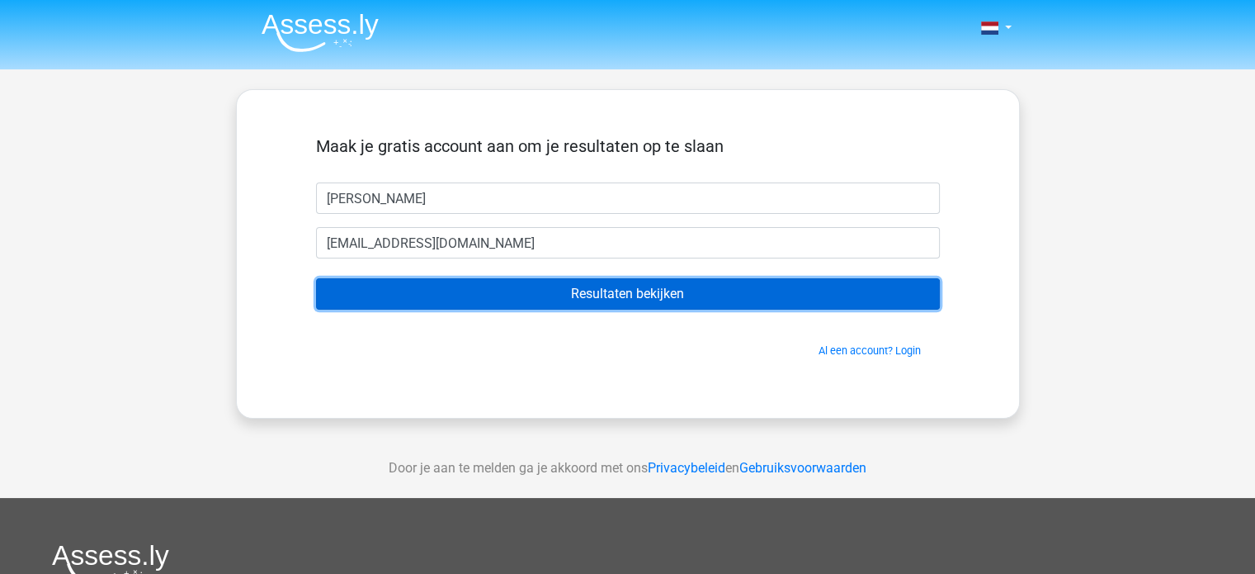
click at [450, 284] on input "Resultaten bekijken" at bounding box center [628, 293] width 624 height 31
